Goal: Task Accomplishment & Management: Manage account settings

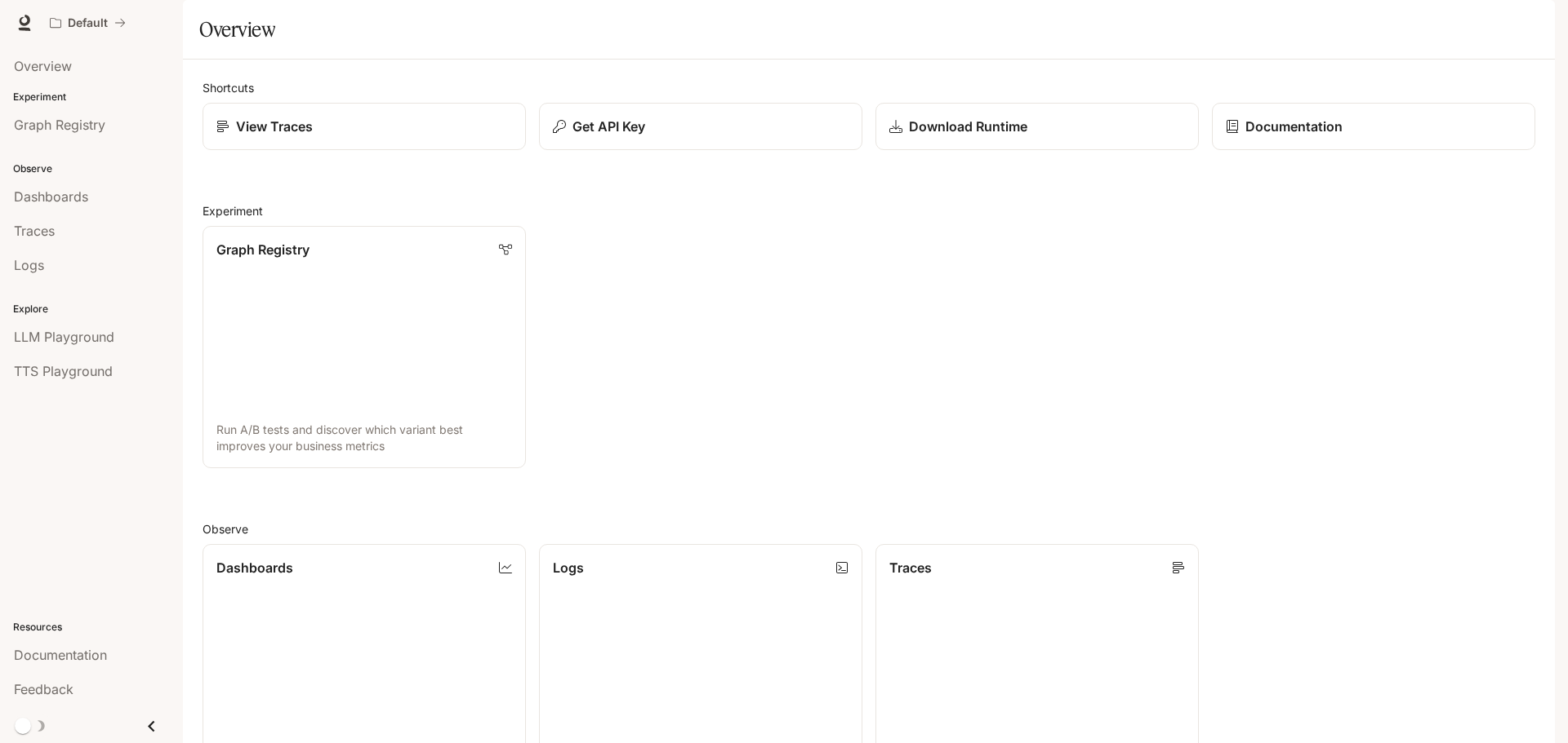
click at [1530, 16] on div "button" at bounding box center [1531, 23] width 23 height 23
click at [1371, 125] on span "Billing" at bounding box center [1429, 121] width 211 height 17
